Goal: Find specific page/section: Find specific page/section

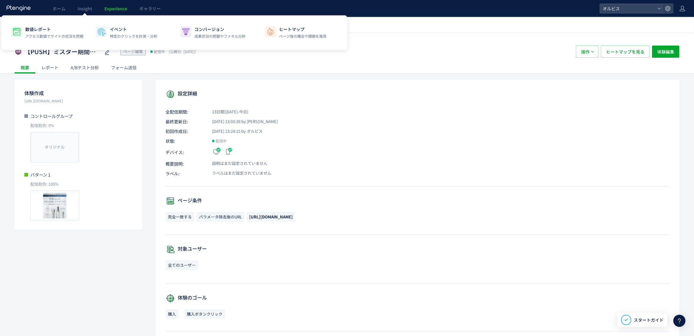
click at [114, 8] on span "Experience" at bounding box center [115, 8] width 23 height 6
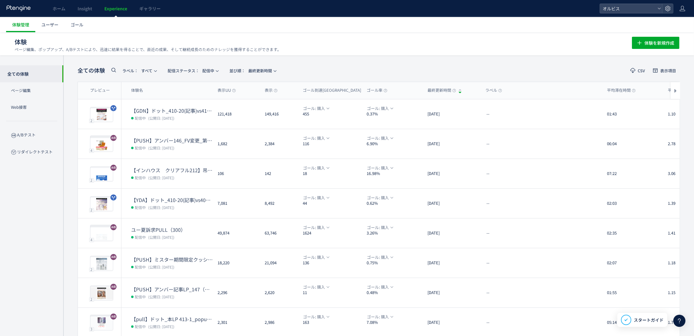
click at [114, 70] on icon at bounding box center [113, 69] width 7 height 7
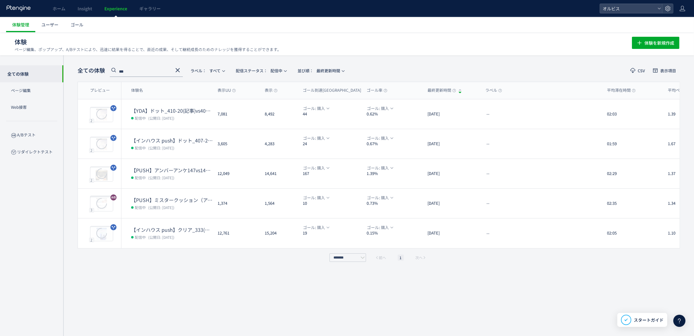
type input "***"
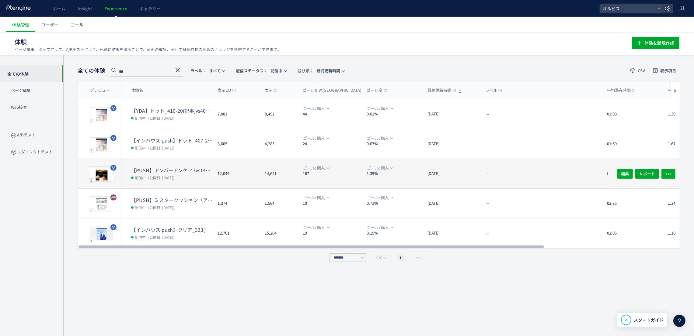
click at [206, 168] on dt "【PUSH】アンバーアンケ147vs147-1" at bounding box center [172, 170] width 82 height 7
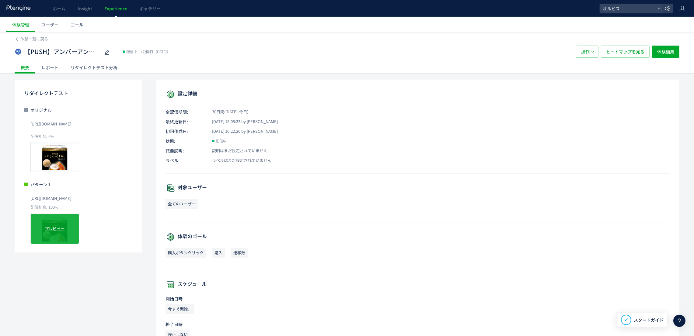
click at [70, 221] on div "プレビュー" at bounding box center [54, 229] width 49 height 30
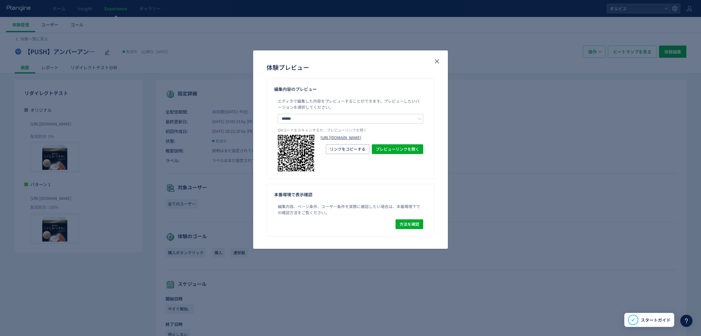
click at [0, 0] on link "[URL][DOMAIN_NAME]" at bounding box center [0, 0] width 0 height 0
click at [437, 59] on icon "close" at bounding box center [436, 61] width 7 height 7
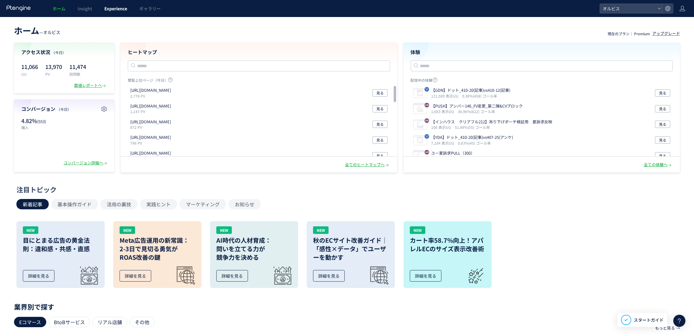
click at [123, 9] on span "Experience" at bounding box center [115, 8] width 23 height 6
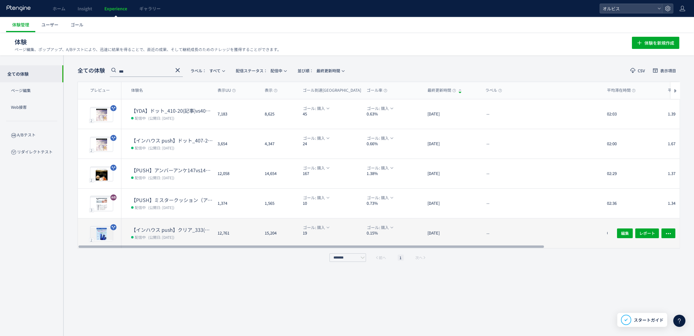
click at [155, 231] on dt "【インハウス push】クリア_333(記事アンケ)vs345（記事BU）" at bounding box center [172, 230] width 82 height 7
